Goal: Find specific page/section: Find specific page/section

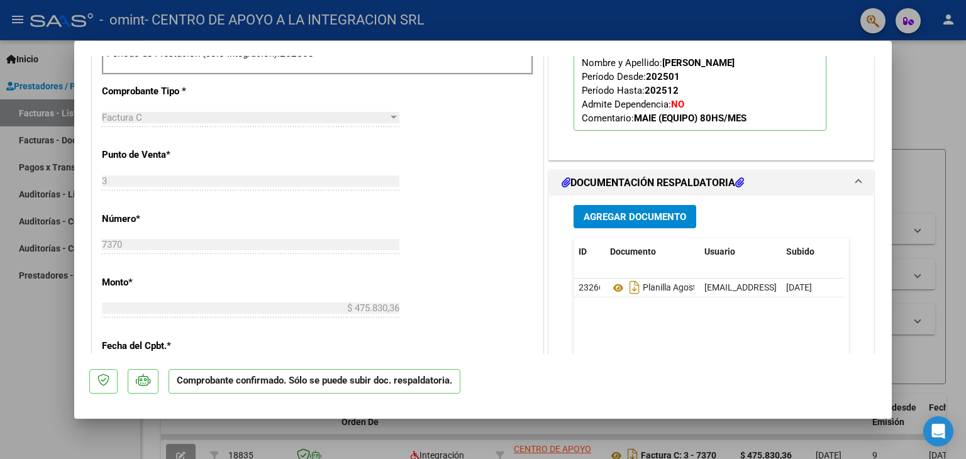
scroll to position [566, 0]
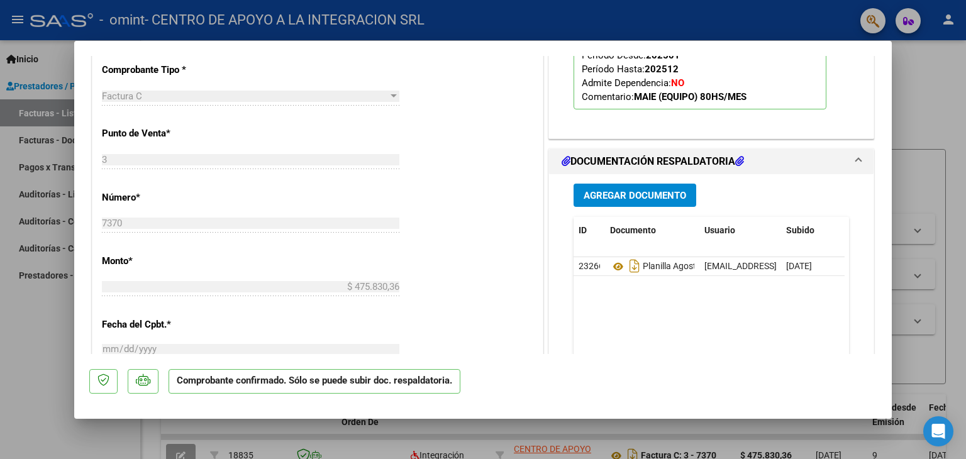
click at [905, 330] on div at bounding box center [483, 229] width 966 height 459
type input "$ 0,00"
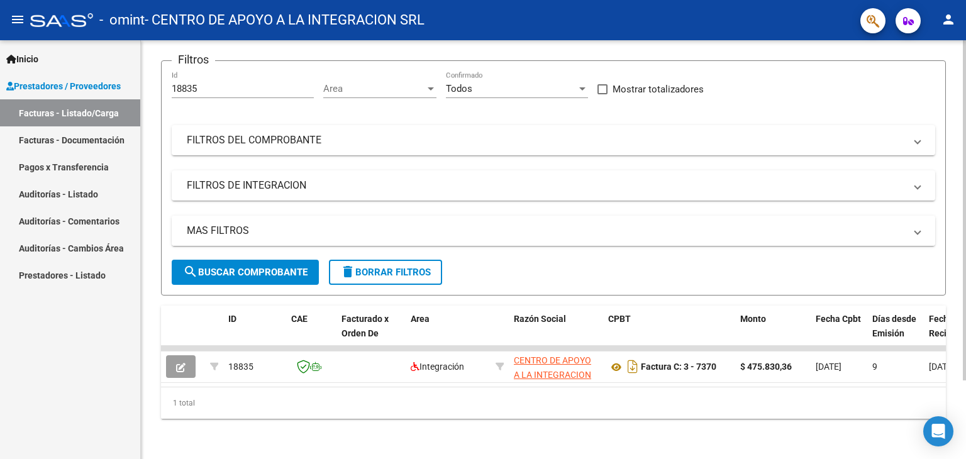
scroll to position [96, 0]
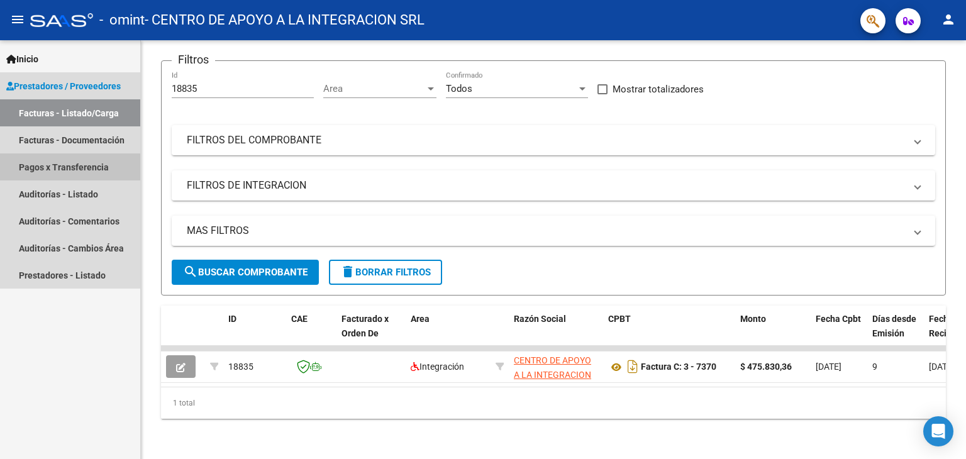
click at [81, 170] on link "Pagos x Transferencia" at bounding box center [70, 166] width 140 height 27
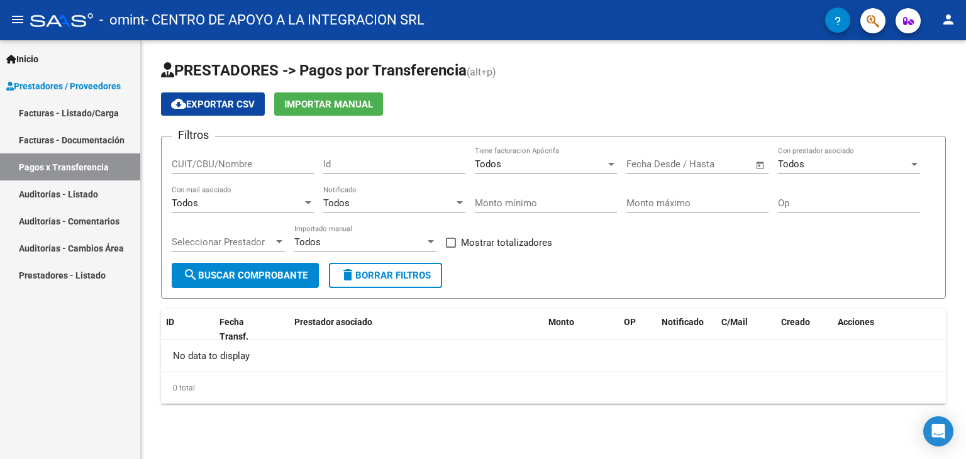
click at [88, 203] on link "Auditorías - Listado" at bounding box center [70, 194] width 140 height 27
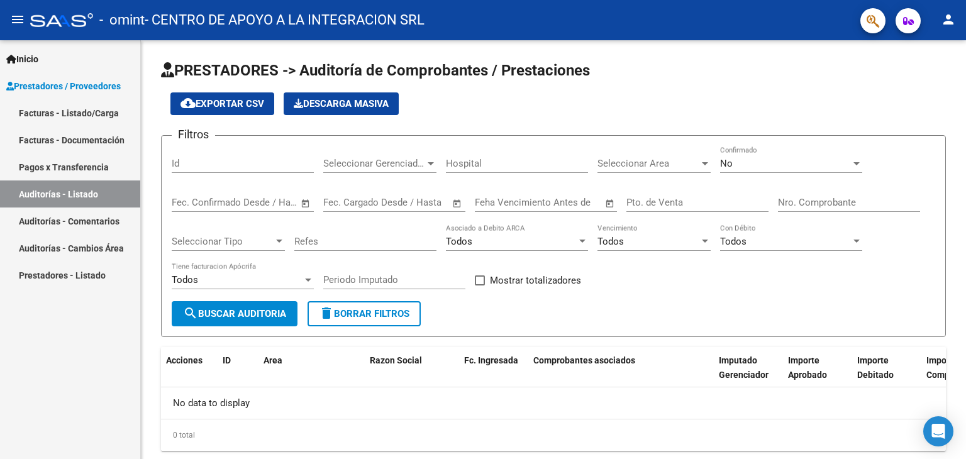
click at [81, 129] on link "Facturas - Documentación" at bounding box center [70, 139] width 140 height 27
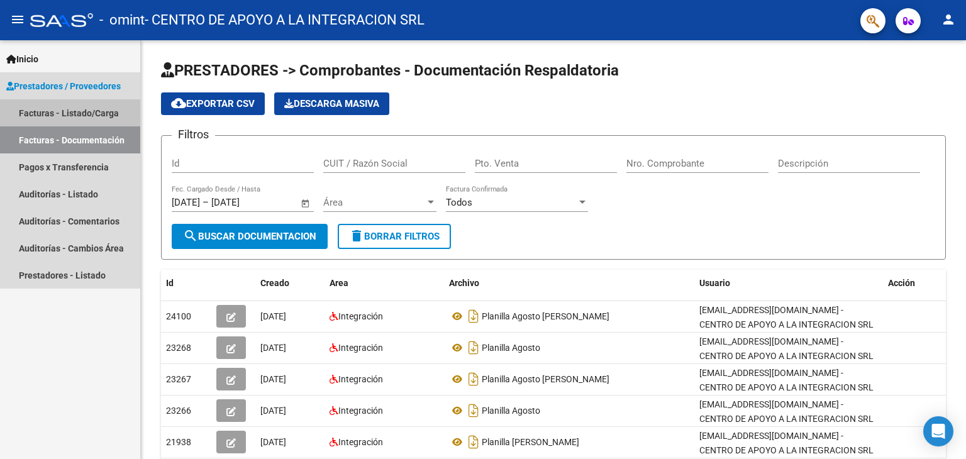
click at [76, 116] on link "Facturas - Listado/Carga" at bounding box center [70, 112] width 140 height 27
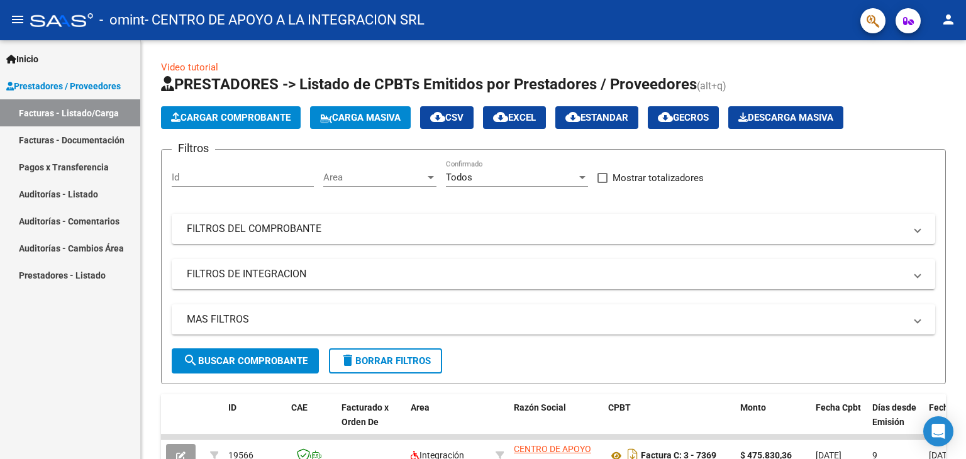
click at [75, 162] on link "Pagos x Transferencia" at bounding box center [70, 166] width 140 height 27
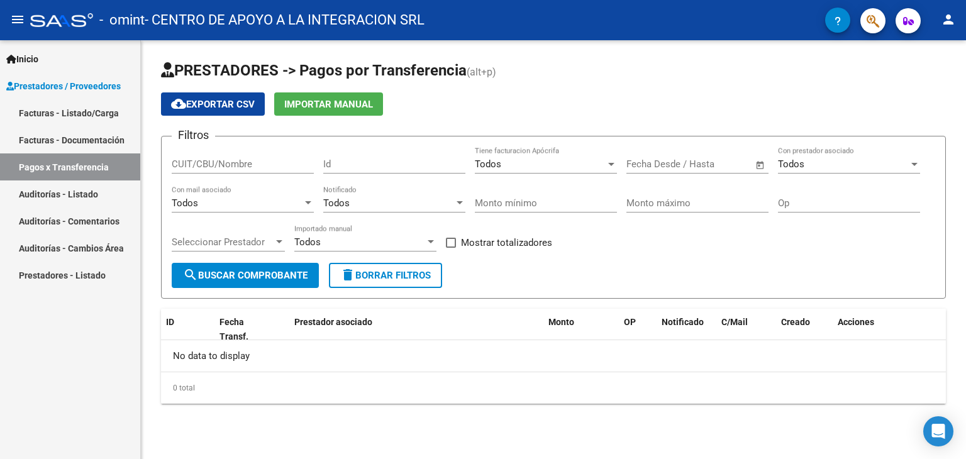
click at [112, 135] on link "Facturas - Documentación" at bounding box center [70, 139] width 140 height 27
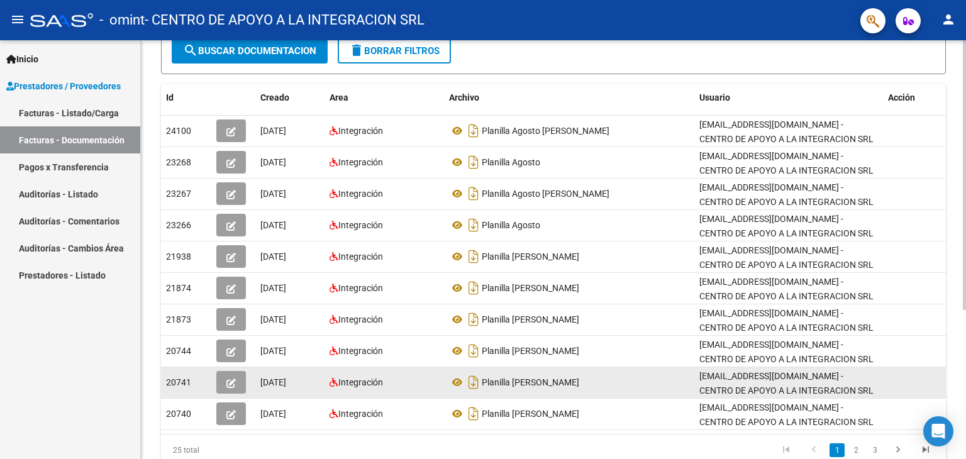
scroll to position [168, 0]
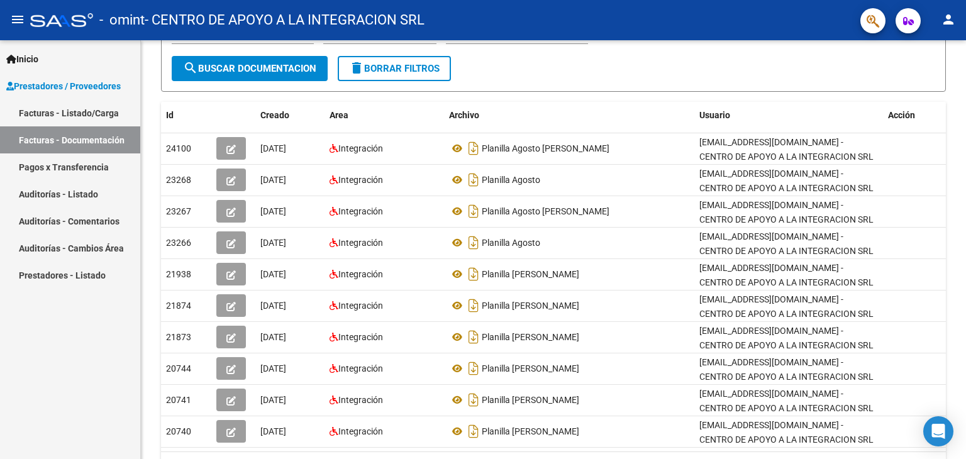
click at [92, 118] on link "Facturas - Listado/Carga" at bounding box center [70, 112] width 140 height 27
